Goal: Transaction & Acquisition: Subscribe to service/newsletter

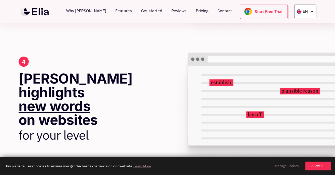
scroll to position [543, 0]
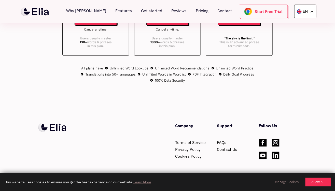
scroll to position [1517, 0]
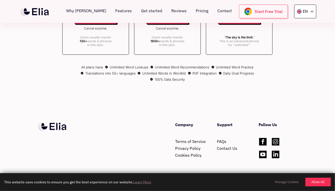
click at [46, 122] on img at bounding box center [52, 126] width 28 height 9
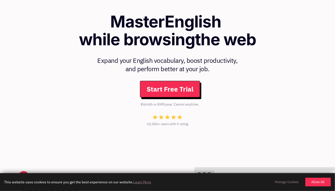
scroll to position [0, 0]
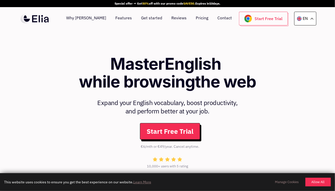
click at [179, 21] on link "Reviews" at bounding box center [178, 19] width 15 height 14
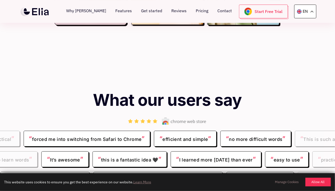
click at [156, 9] on link "Get started" at bounding box center [151, 12] width 21 height 14
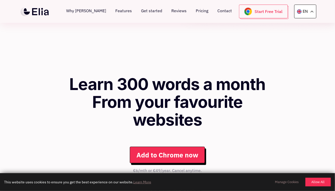
scroll to position [705, 0]
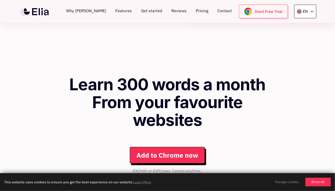
click at [252, 13] on img at bounding box center [248, 12] width 8 height 8
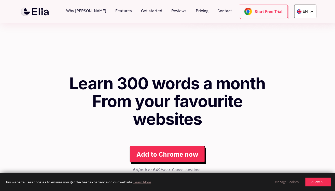
click at [190, 146] on link "Add to Chrome now" at bounding box center [167, 154] width 75 height 17
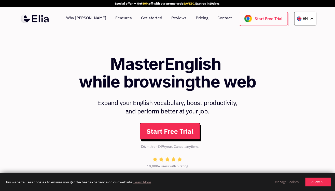
click at [156, 132] on link "Start Free Trial" at bounding box center [170, 131] width 60 height 17
